Goal: Find specific page/section

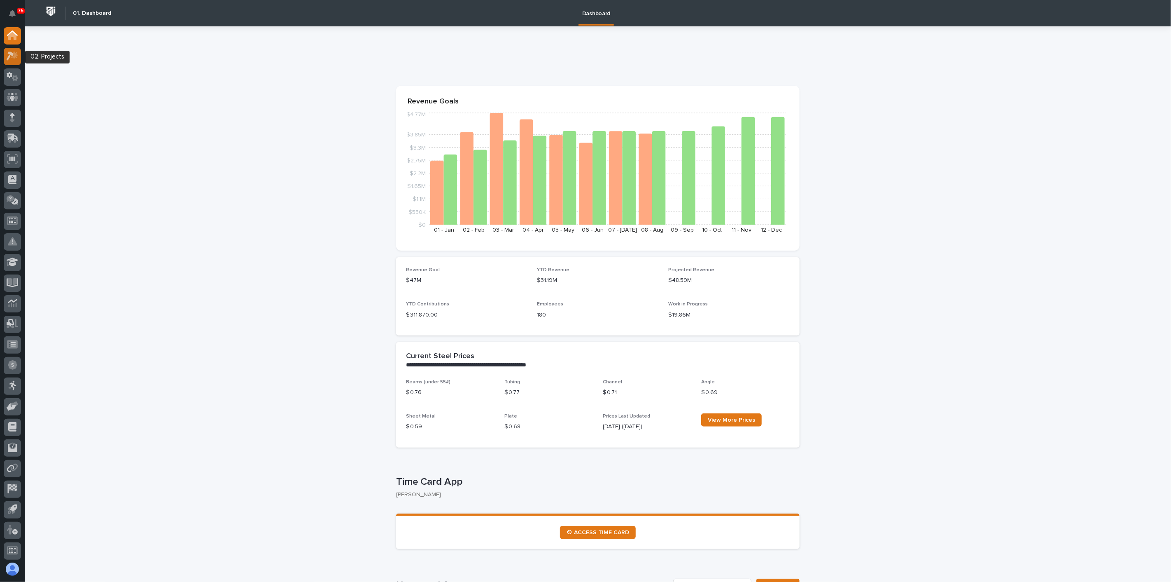
click at [14, 58] on icon at bounding box center [14, 55] width 7 height 8
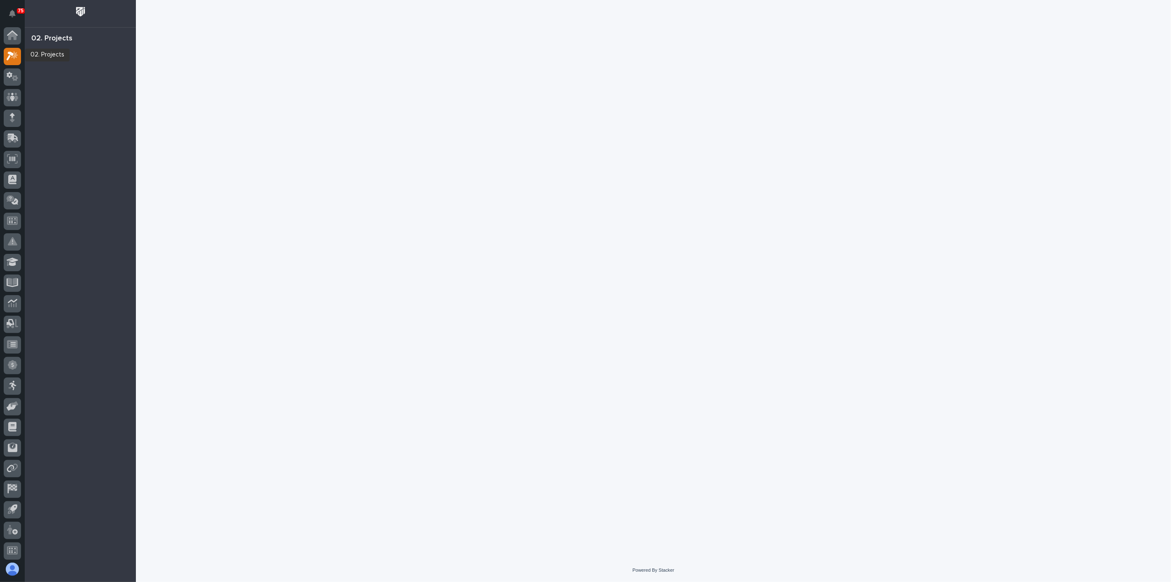
scroll to position [2, 0]
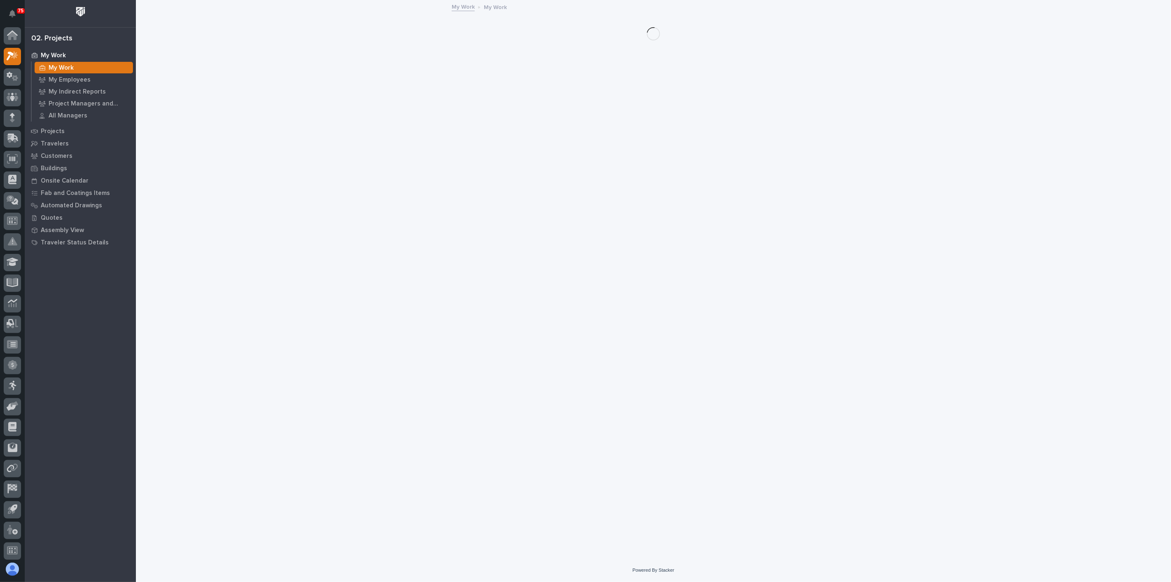
scroll to position [2, 0]
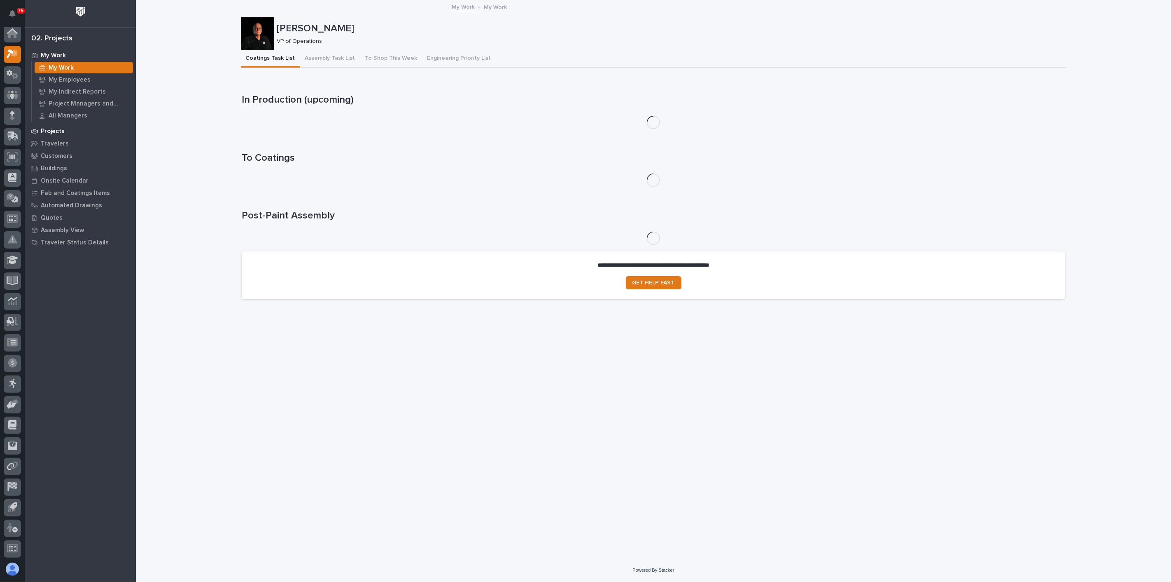
click at [62, 129] on p "Projects" at bounding box center [53, 131] width 24 height 7
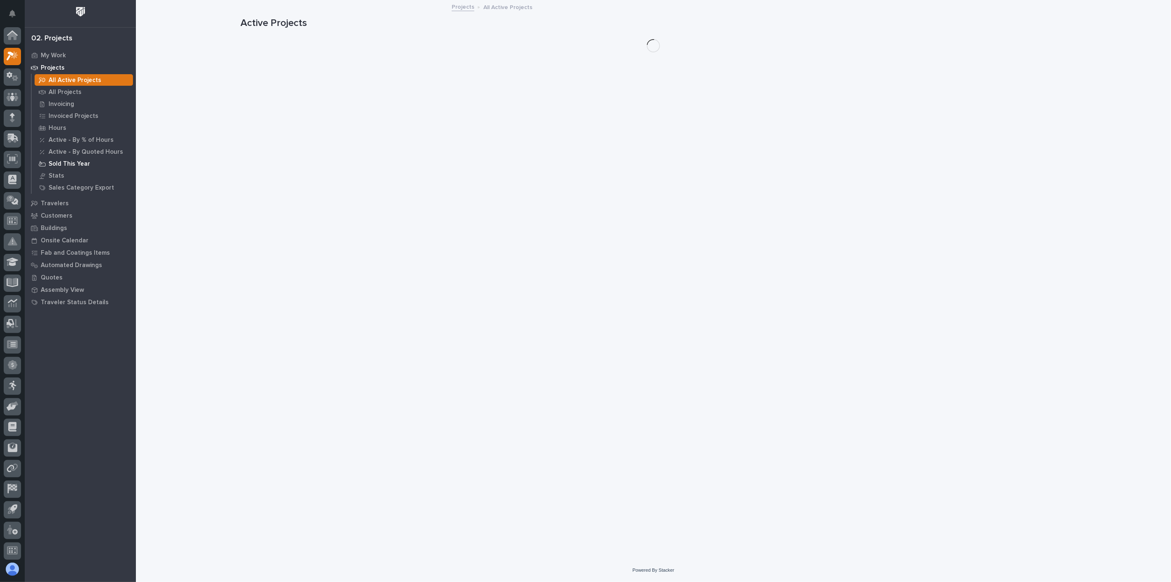
scroll to position [2, 0]
click at [62, 91] on p "All Projects" at bounding box center [65, 92] width 33 height 7
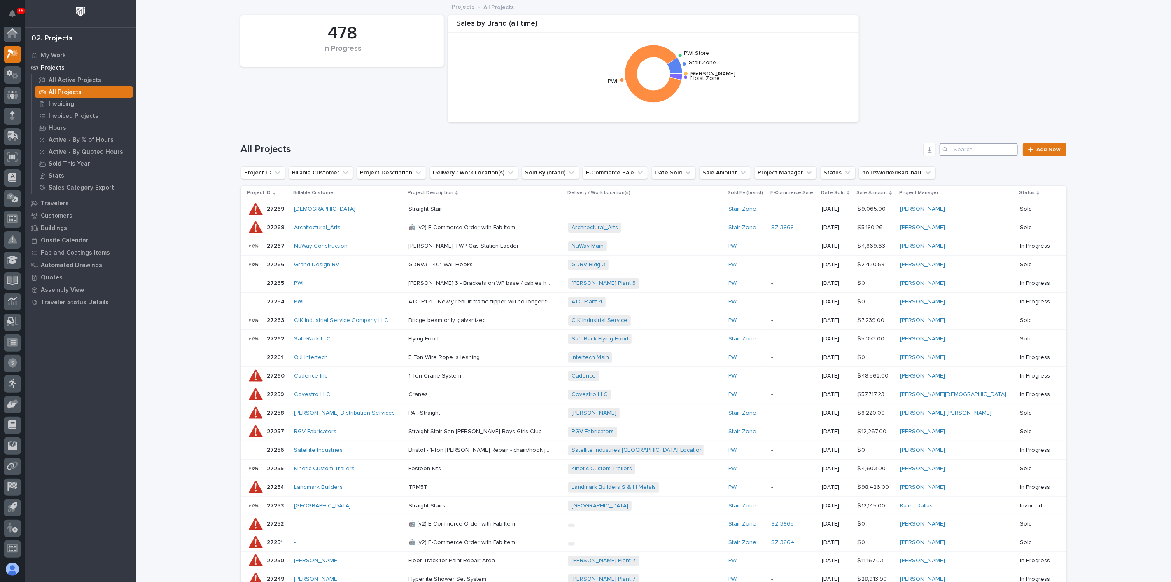
click at [976, 151] on input "Search" at bounding box center [979, 149] width 78 height 13
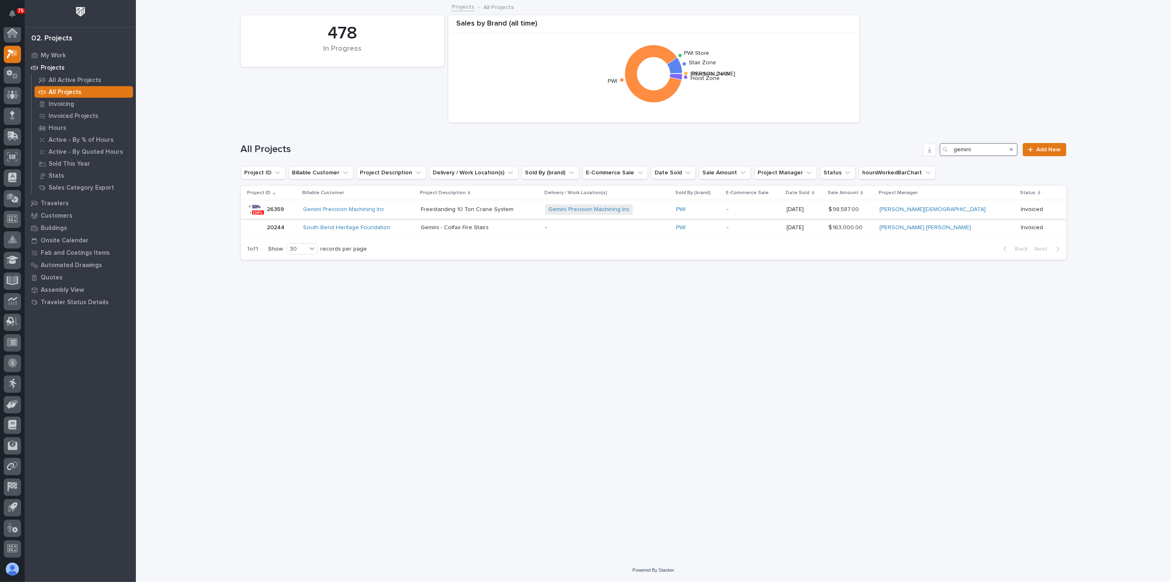
type input "gemini"
click at [397, 208] on div "Gemini Precision Machining Inc" at bounding box center [359, 209] width 111 height 7
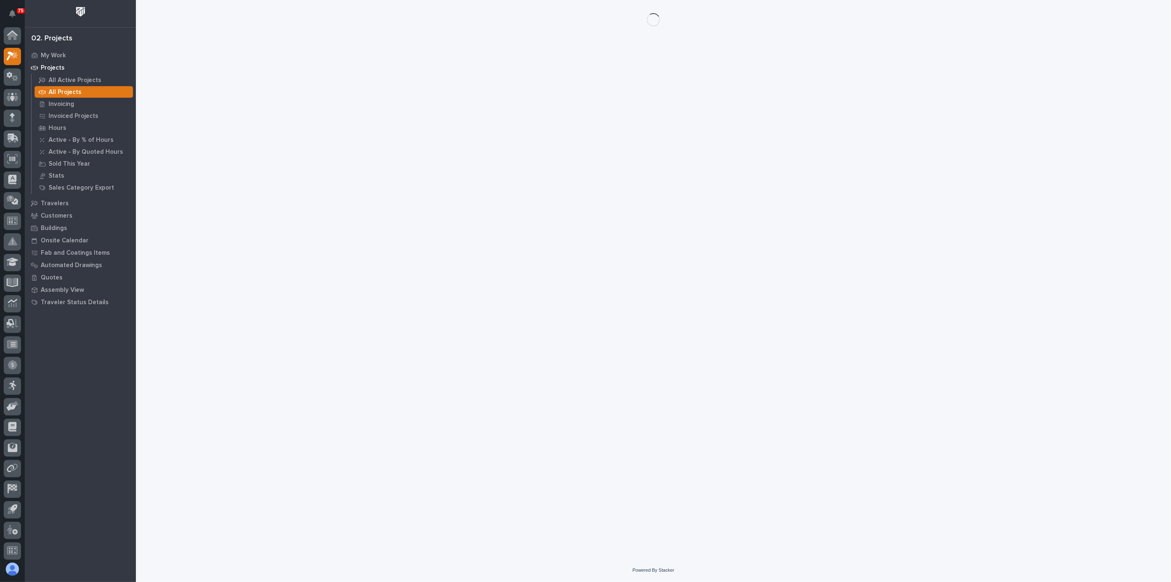
scroll to position [2, 0]
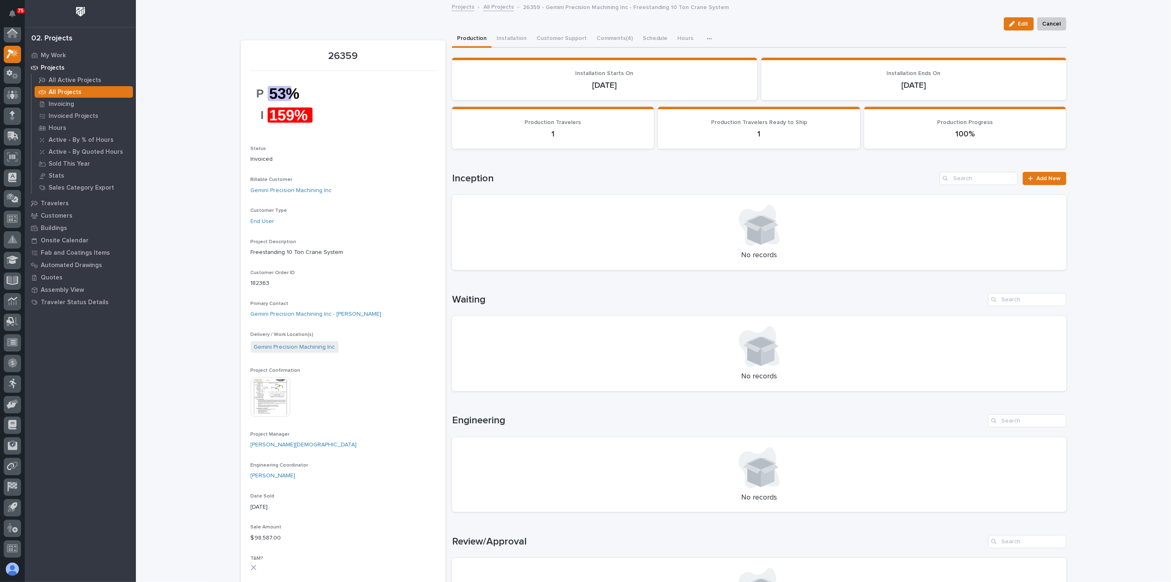
click at [273, 407] on img at bounding box center [271, 397] width 40 height 40
